Goal: Information Seeking & Learning: Learn about a topic

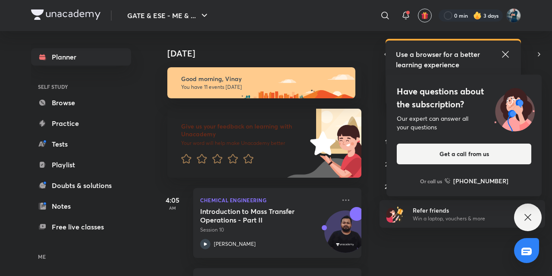
click at [532, 220] on icon at bounding box center [528, 217] width 10 height 10
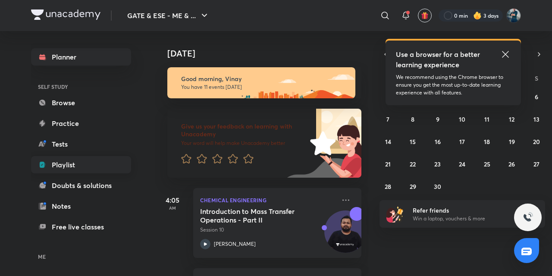
click at [72, 164] on link "Playlist" at bounding box center [81, 164] width 100 height 17
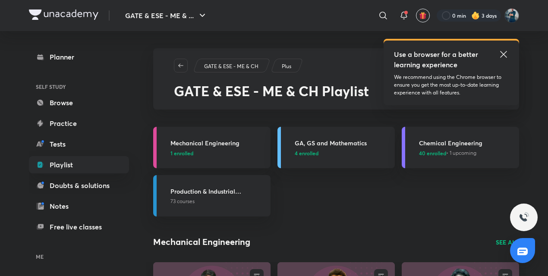
click at [503, 58] on icon at bounding box center [503, 54] width 10 height 10
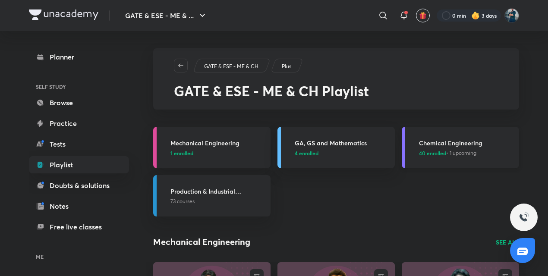
click at [440, 145] on h3 "Chemical Engineering" at bounding box center [466, 142] width 95 height 9
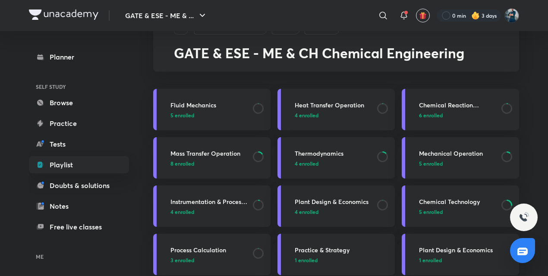
scroll to position [39, 0]
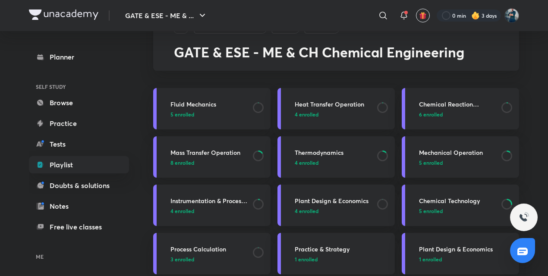
click at [191, 203] on h3 "Instrumentation & Process Control" at bounding box center [208, 200] width 77 height 9
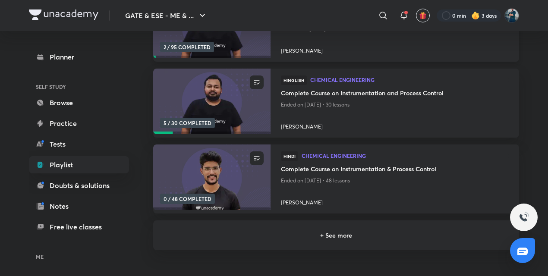
scroll to position [158, 0]
click at [331, 239] on h6 "+ See more" at bounding box center [336, 234] width 345 height 9
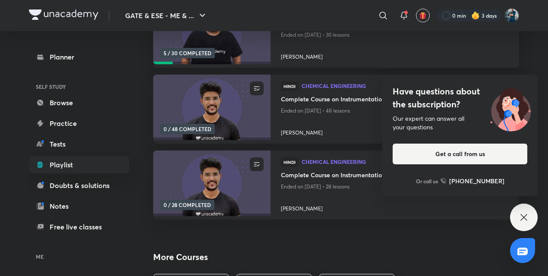
scroll to position [228, 0]
click at [527, 218] on icon at bounding box center [524, 217] width 10 height 10
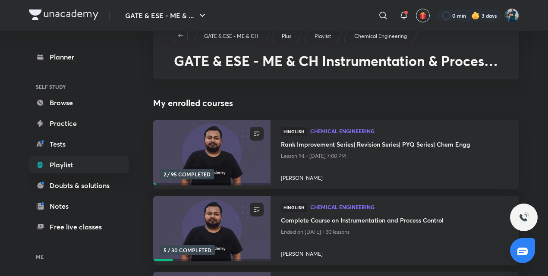
scroll to position [0, 0]
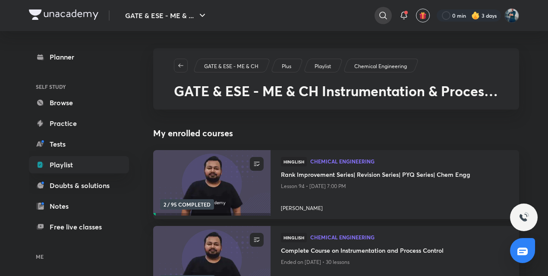
click at [383, 16] on icon at bounding box center [383, 15] width 10 height 10
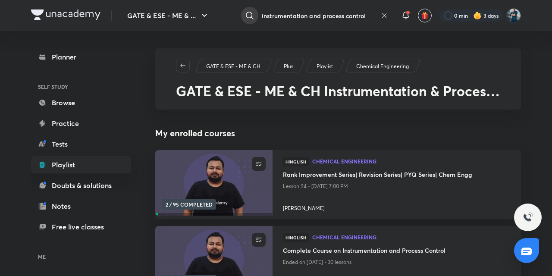
type input "instrumentation and process control"
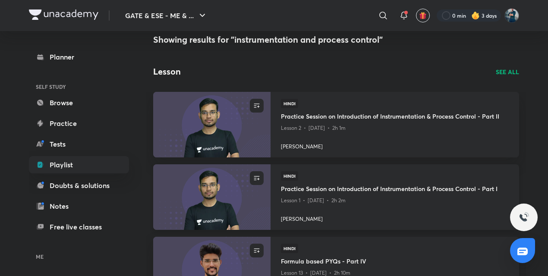
scroll to position [14, 0]
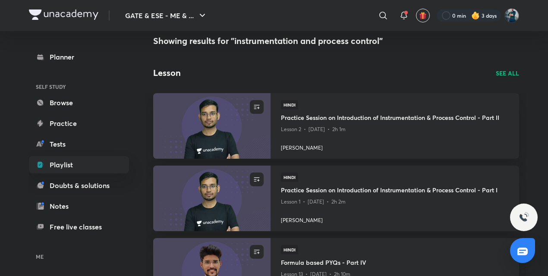
click at [502, 70] on p "SEE ALL" at bounding box center [507, 73] width 23 height 9
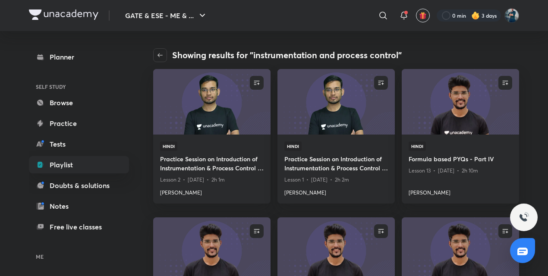
click at [157, 56] on icon "button" at bounding box center [160, 55] width 7 height 7
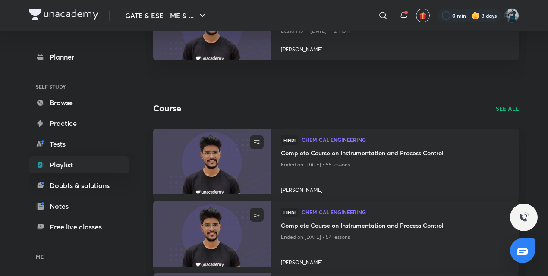
scroll to position [324, 0]
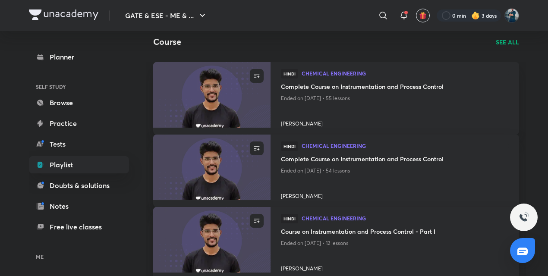
click at [517, 44] on p "SEE ALL" at bounding box center [507, 42] width 23 height 9
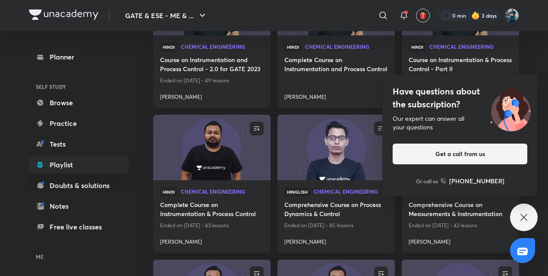
scroll to position [390, 0]
click at [525, 219] on icon at bounding box center [524, 217] width 10 height 10
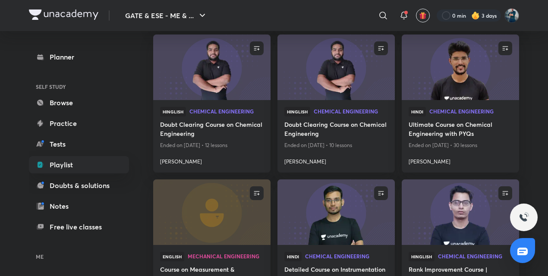
scroll to position [2250, 0]
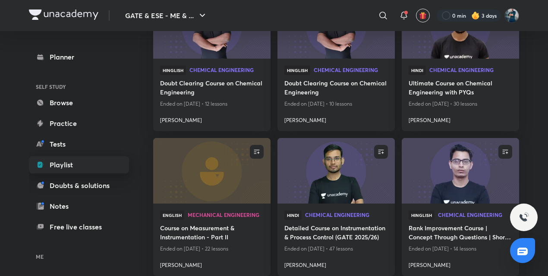
click at [62, 168] on link "Playlist" at bounding box center [79, 164] width 100 height 17
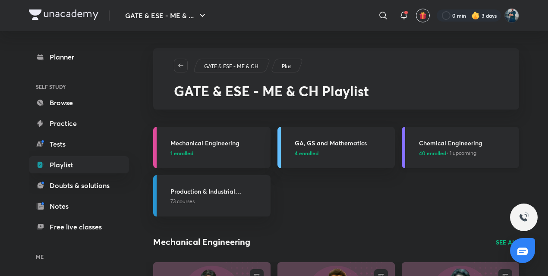
click at [451, 138] on h3 "Chemical Engineering" at bounding box center [466, 142] width 95 height 9
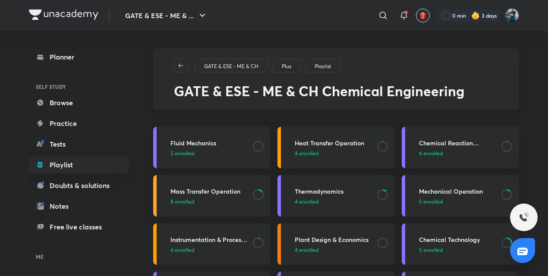
click at [211, 241] on h3 "Instrumentation & Process Control" at bounding box center [208, 239] width 77 height 9
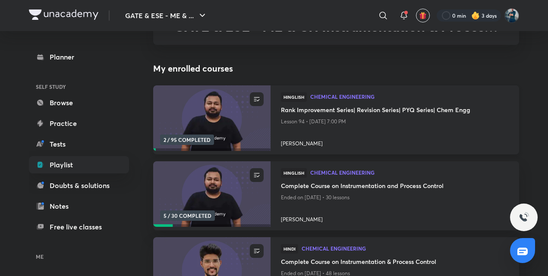
scroll to position [65, 0]
click at [336, 186] on h4 "Complete Course on Instrumentation and Process Control" at bounding box center [395, 186] width 228 height 11
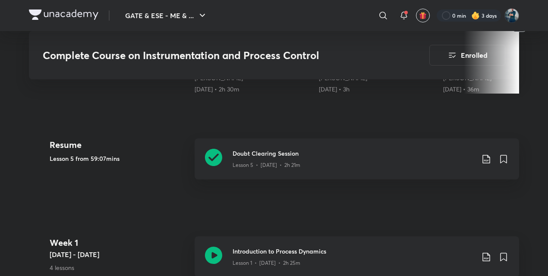
scroll to position [456, 0]
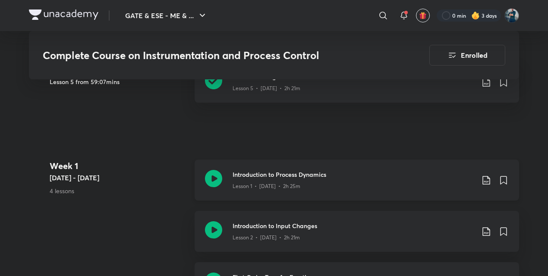
click at [293, 173] on h3 "Introduction to Process Dynamics" at bounding box center [354, 174] width 242 height 9
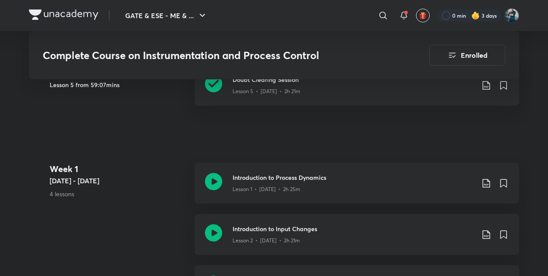
scroll to position [444, 0]
